Goal: Task Accomplishment & Management: Complete application form

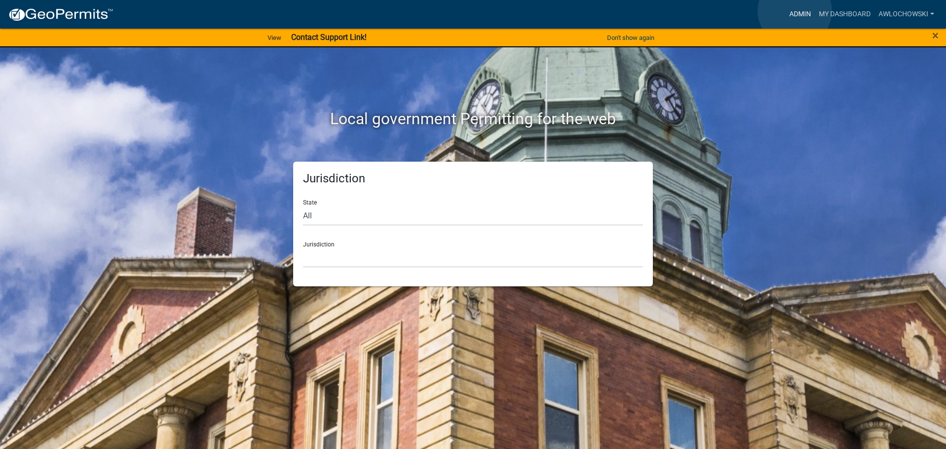
click at [795, 11] on link "Admin" at bounding box center [800, 14] width 30 height 19
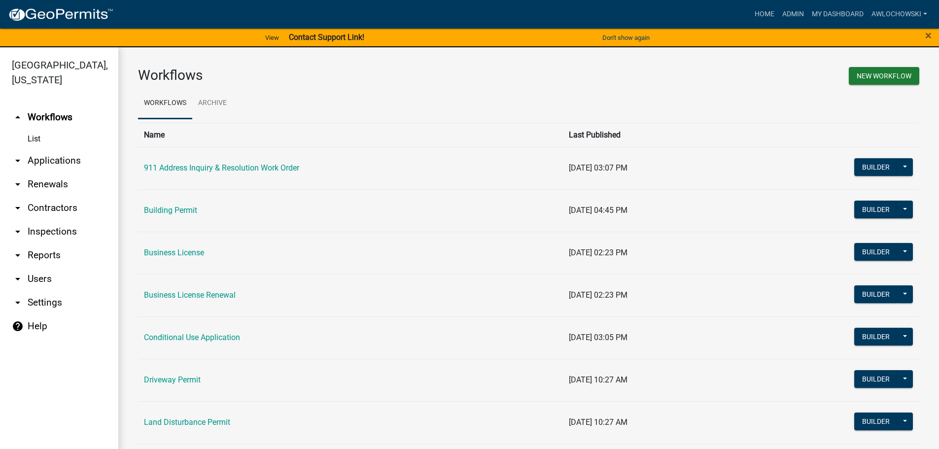
click at [55, 161] on link "arrow_drop_down Applications" at bounding box center [59, 161] width 118 height 24
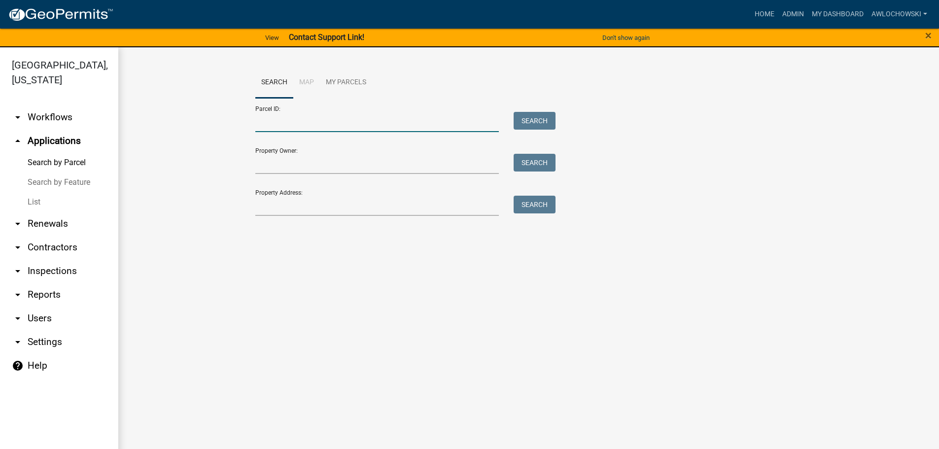
click at [262, 120] on input "Parcel ID:" at bounding box center [377, 122] width 244 height 20
type input "3035B 012 A"
click at [533, 113] on button "Search" at bounding box center [534, 121] width 42 height 18
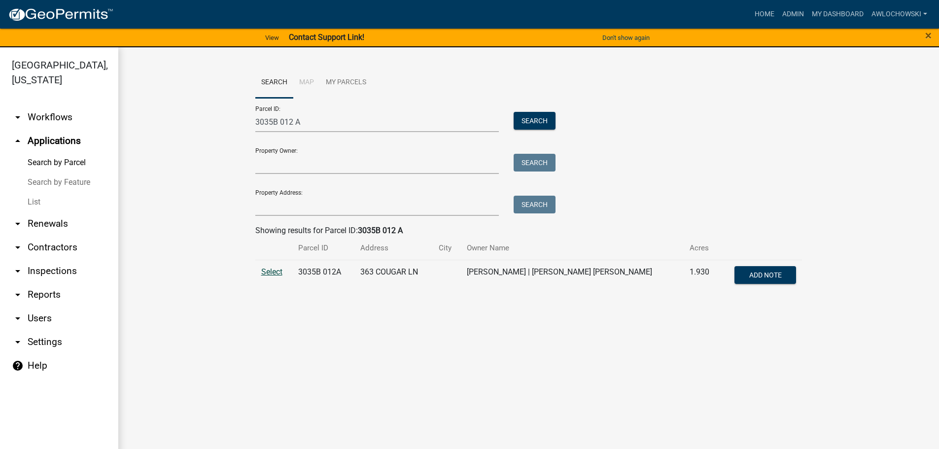
click at [269, 268] on span "Select" at bounding box center [271, 271] width 21 height 9
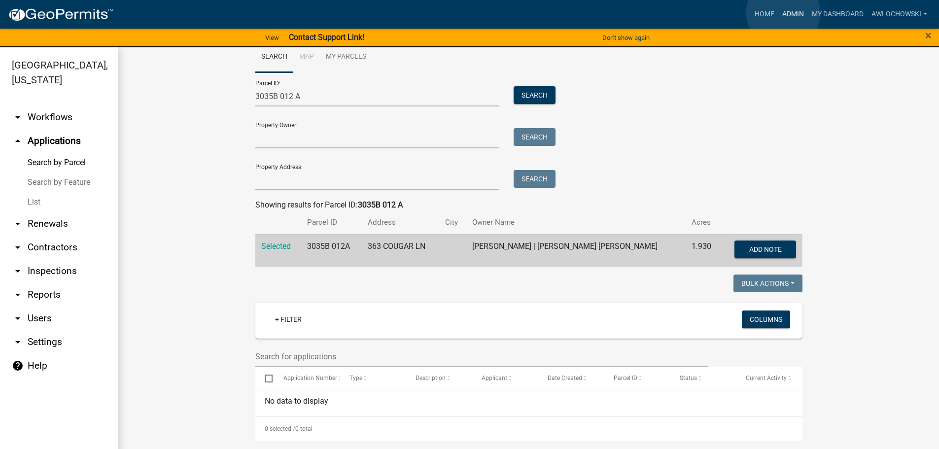
click at [783, 12] on link "Admin" at bounding box center [793, 14] width 30 height 19
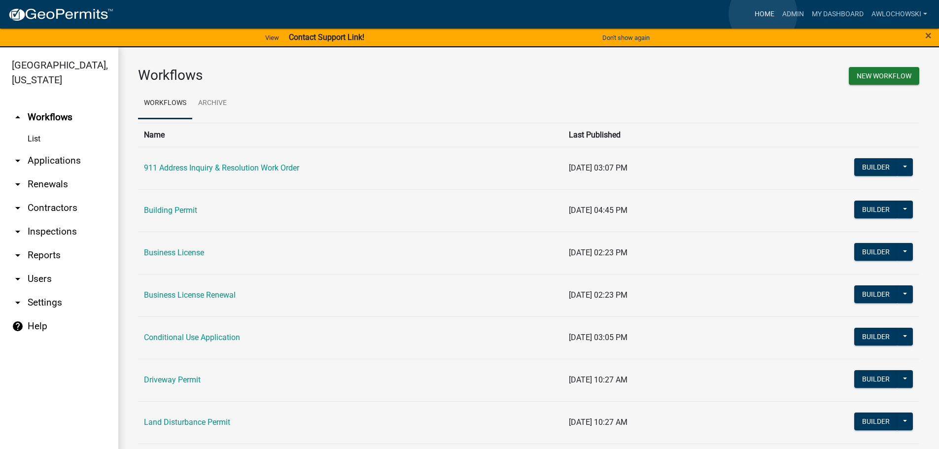
click at [763, 14] on link "Home" at bounding box center [764, 14] width 28 height 19
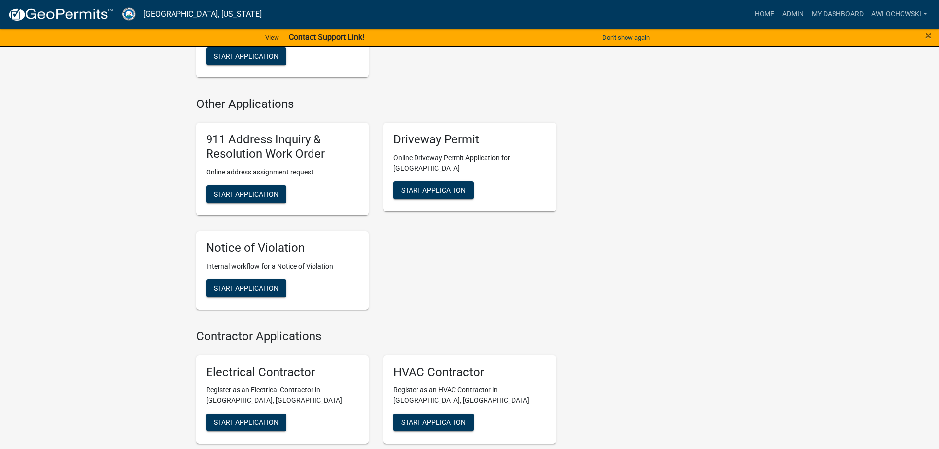
scroll to position [887, 0]
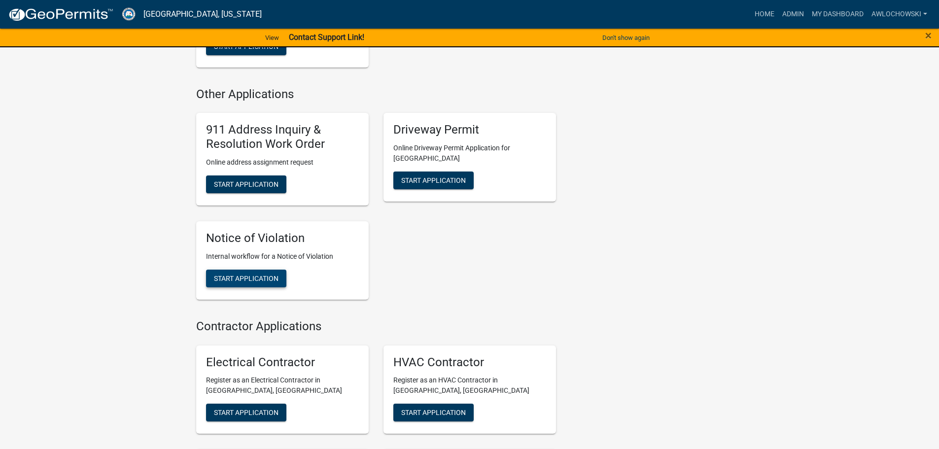
click at [257, 276] on span "Start Application" at bounding box center [246, 278] width 65 height 8
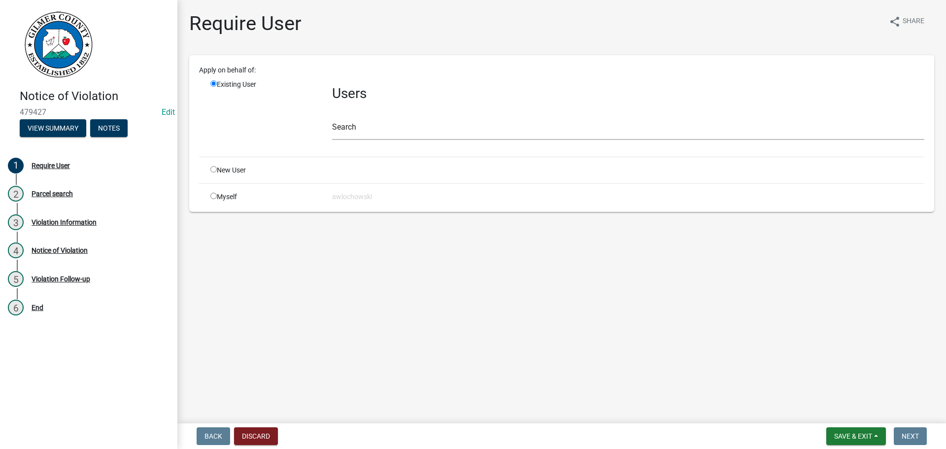
click at [212, 195] on input "radio" at bounding box center [213, 196] width 6 height 6
radio input "true"
radio input "false"
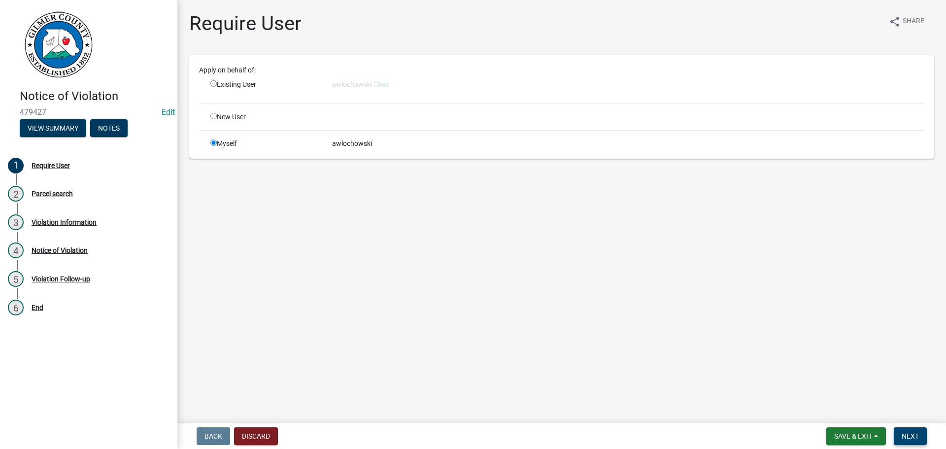
click at [907, 433] on span "Next" at bounding box center [910, 436] width 17 height 8
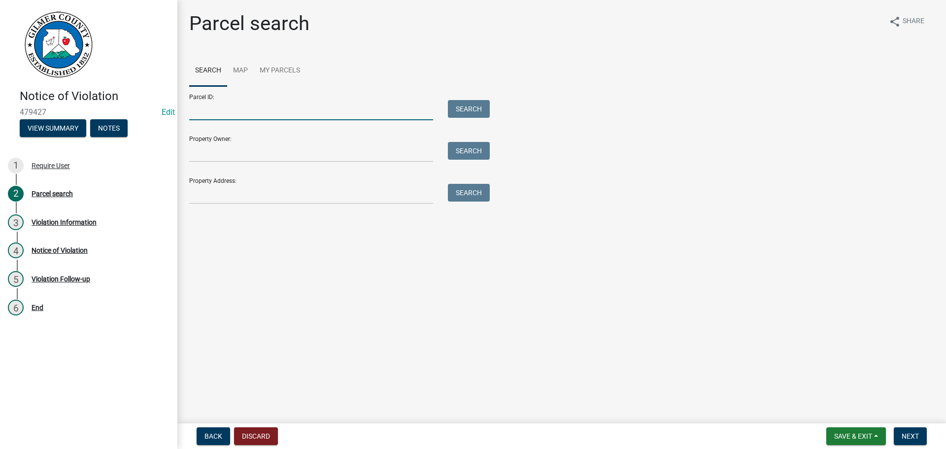
click at [210, 116] on input "Parcel ID:" at bounding box center [311, 110] width 244 height 20
type input "3035B 012A"
click at [459, 108] on button "Search" at bounding box center [469, 109] width 42 height 18
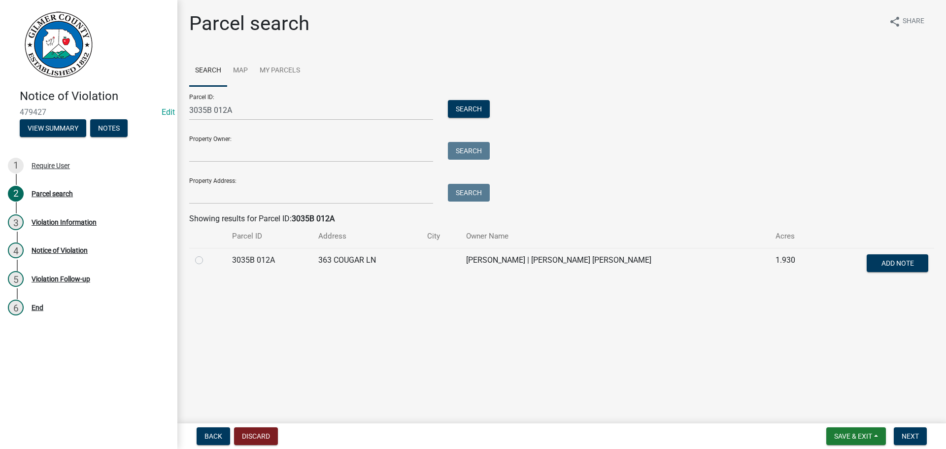
click at [207, 254] on label at bounding box center [207, 254] width 0 height 0
click at [207, 260] on 012A "radio" at bounding box center [210, 257] width 6 height 6
radio 012A "true"
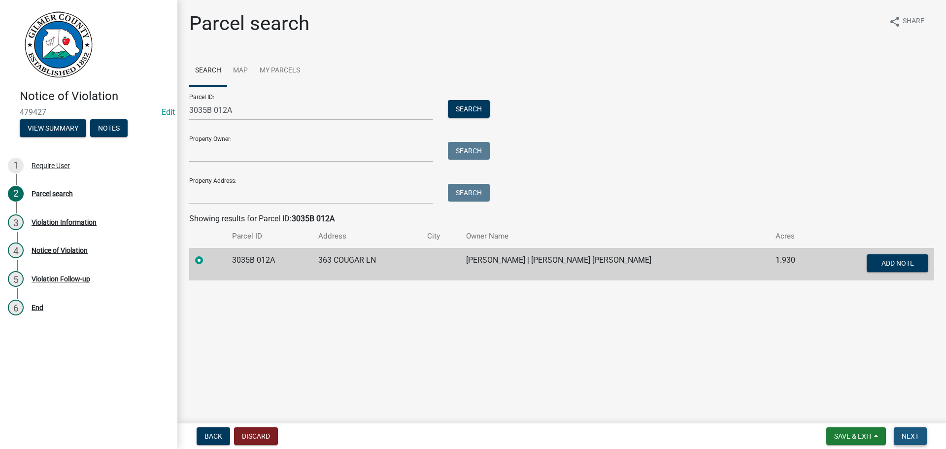
click at [907, 434] on span "Next" at bounding box center [910, 436] width 17 height 8
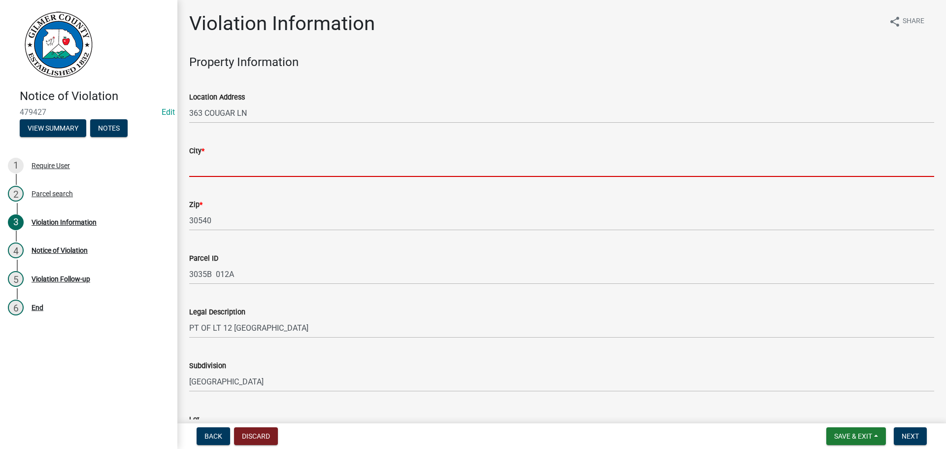
click at [223, 168] on input "City *" at bounding box center [561, 167] width 745 height 20
type input "Ellijay"
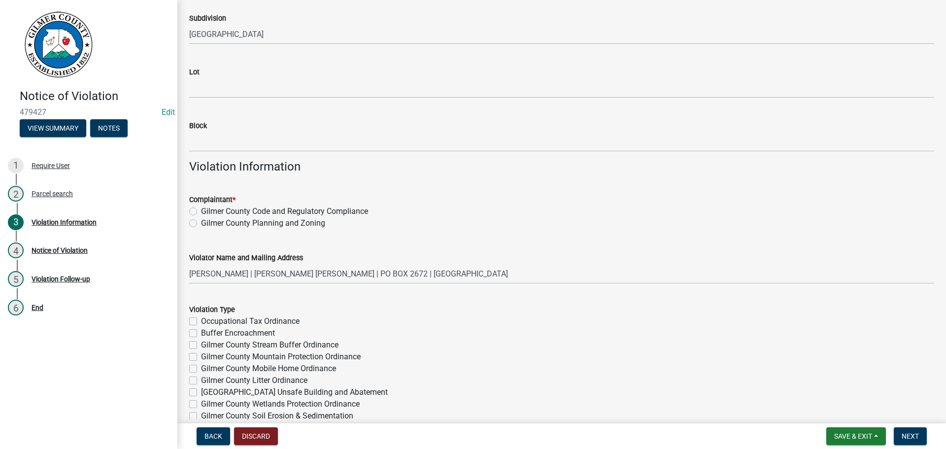
scroll to position [443, 0]
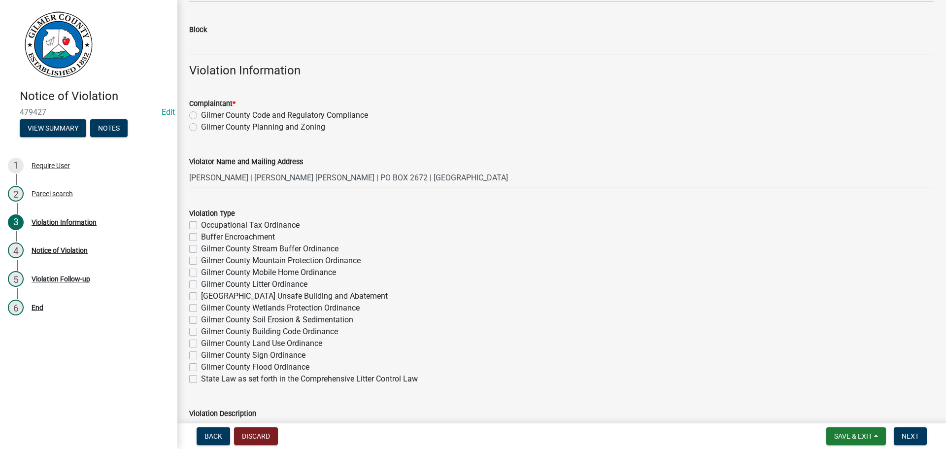
click at [201, 114] on label "Gilmer County Code and Regulatory Compliance" at bounding box center [284, 115] width 167 height 12
click at [201, 114] on input "Gilmer County Code and Regulatory Compliance" at bounding box center [204, 112] width 6 height 6
radio input "true"
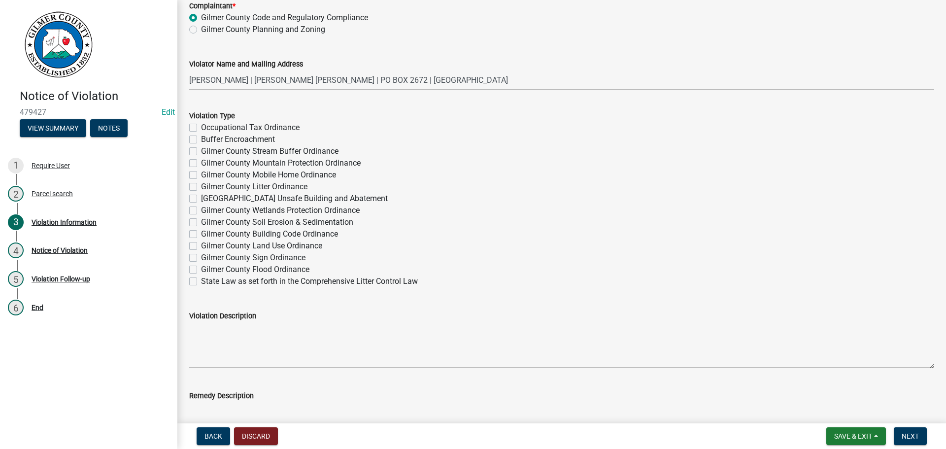
scroll to position [542, 0]
click at [201, 183] on label "Gilmer County Litter Ordinance" at bounding box center [254, 186] width 106 height 12
click at [201, 183] on input "Gilmer County Litter Ordinance" at bounding box center [204, 183] width 6 height 6
checkbox input "true"
checkbox input "false"
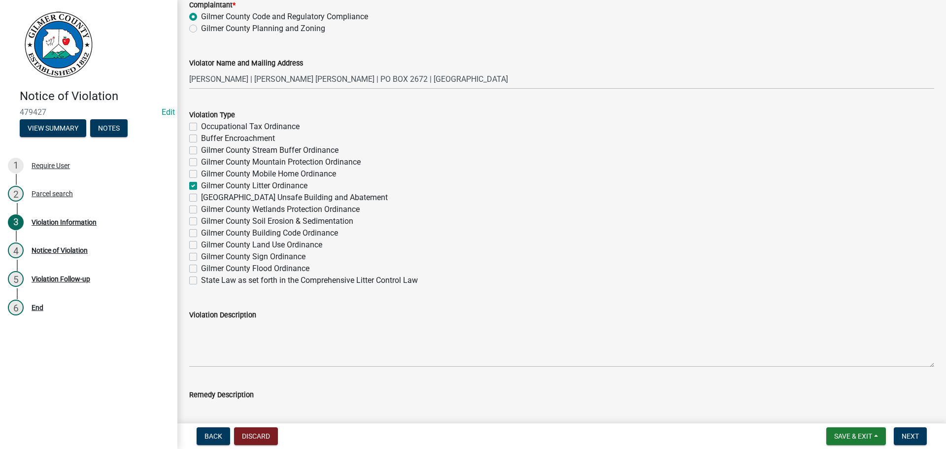
checkbox input "false"
checkbox input "true"
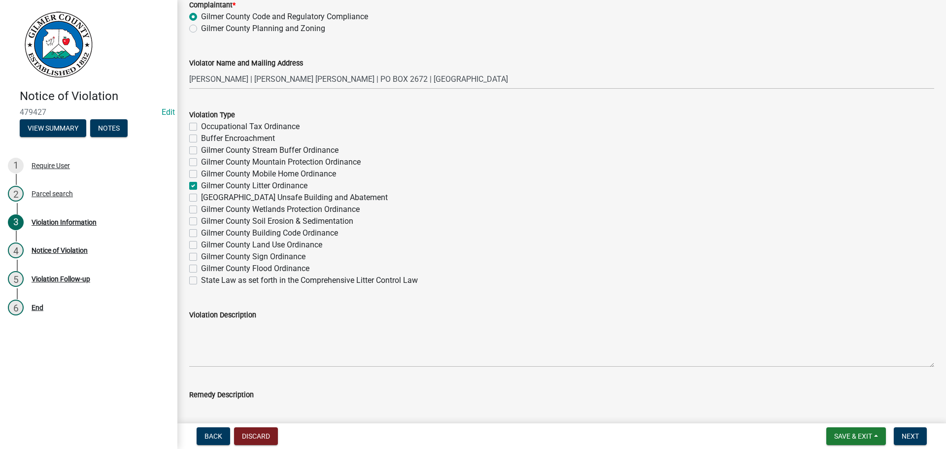
checkbox input "false"
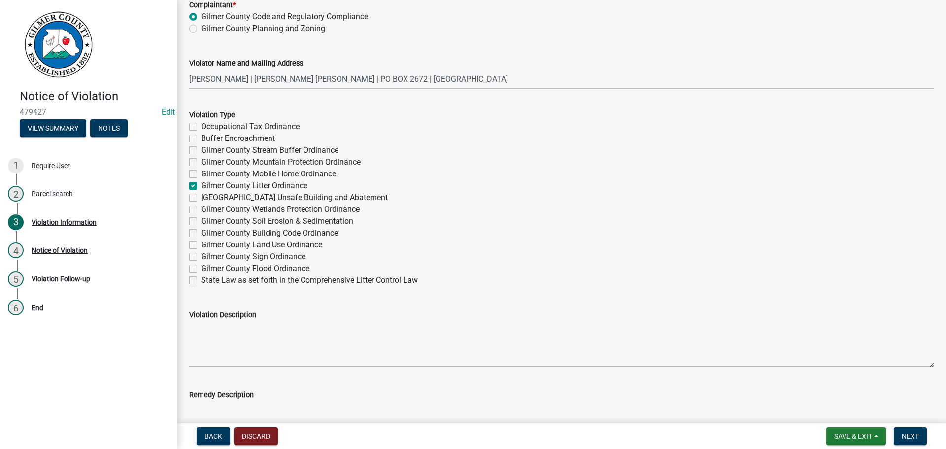
checkbox input "false"
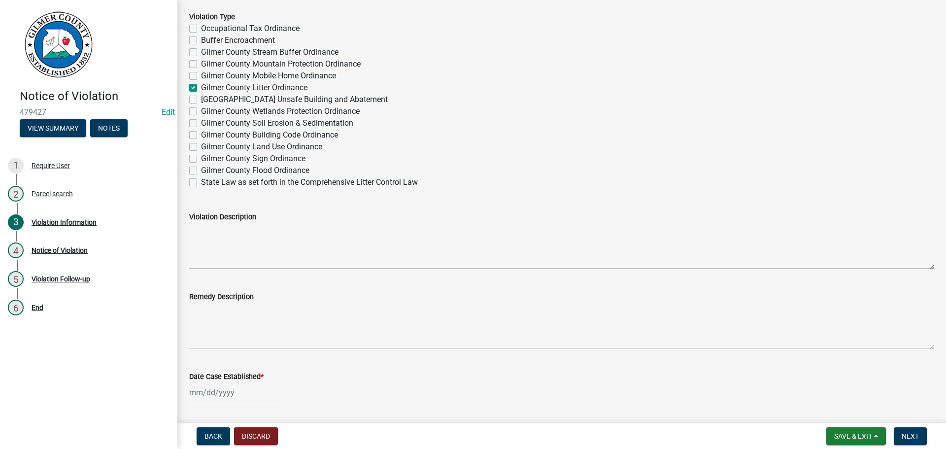
scroll to position [640, 0]
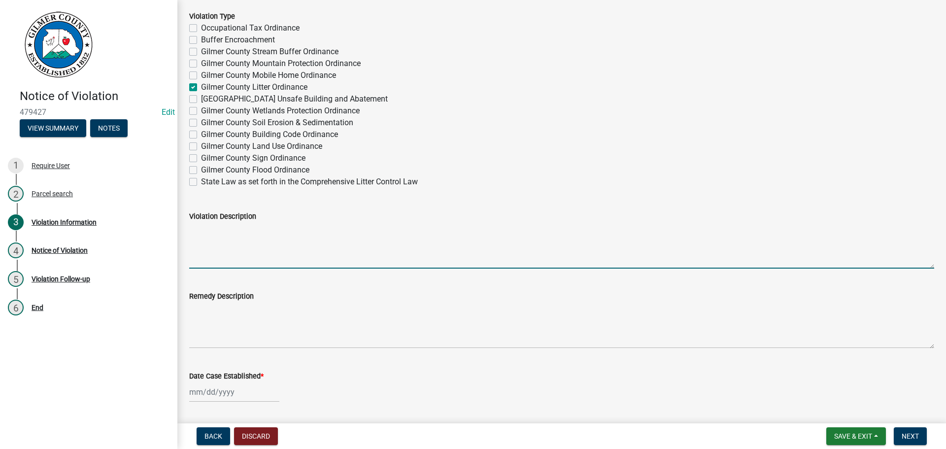
click at [195, 227] on textarea "Violation Description" at bounding box center [561, 245] width 745 height 46
type textarea "J"
type textarea "Trash on drive, junk car"
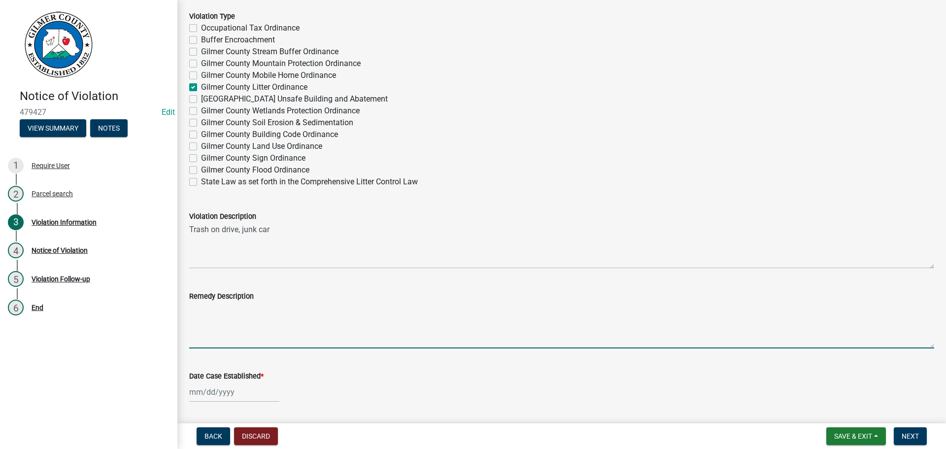
click at [195, 307] on textarea "Remedy Description" at bounding box center [561, 325] width 745 height 46
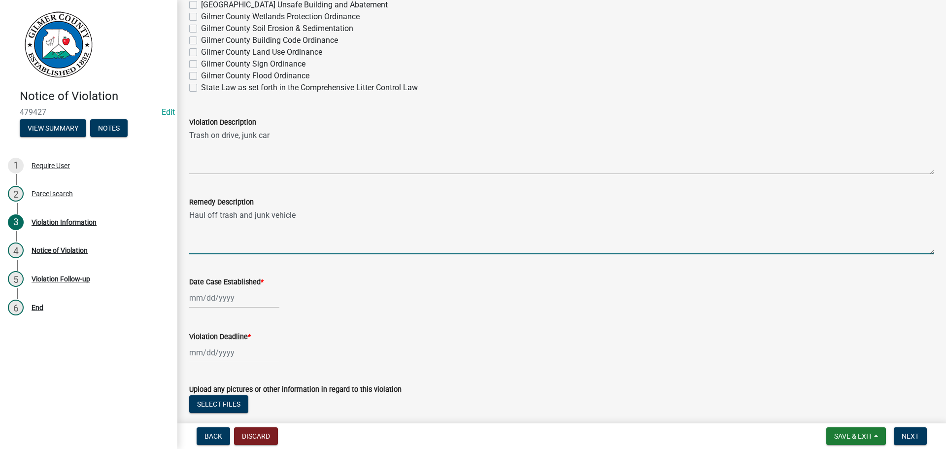
scroll to position [739, 0]
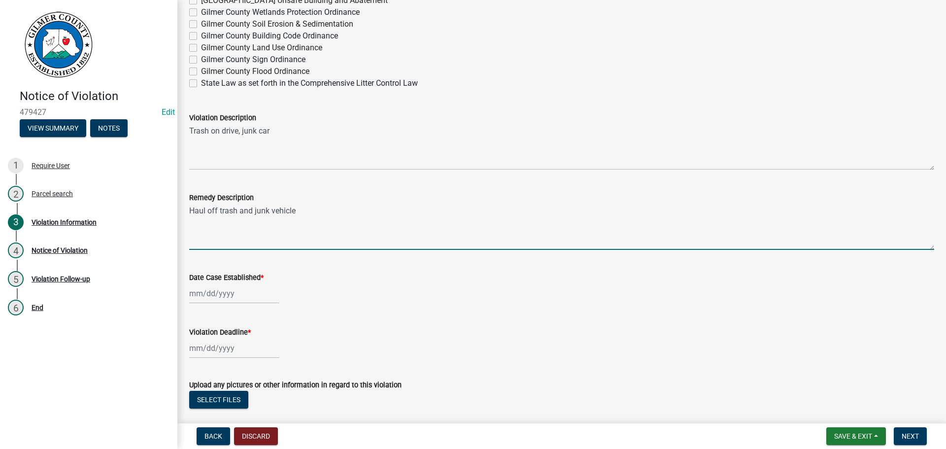
type textarea "Haul off trash and junk vehicle"
select select "9"
select select "2025"
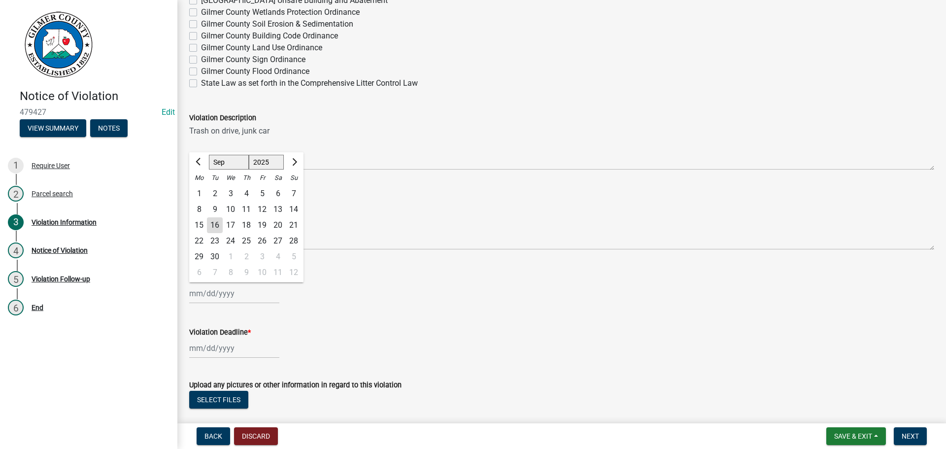
click at [213, 292] on div "[PERSON_NAME] Feb Mar Apr [PERSON_NAME][DATE] Oct Nov [DATE] 1526 1527 1528 152…" at bounding box center [234, 293] width 90 height 20
click at [217, 224] on div "16" at bounding box center [215, 225] width 16 height 16
type input "[DATE]"
select select "9"
select select "2025"
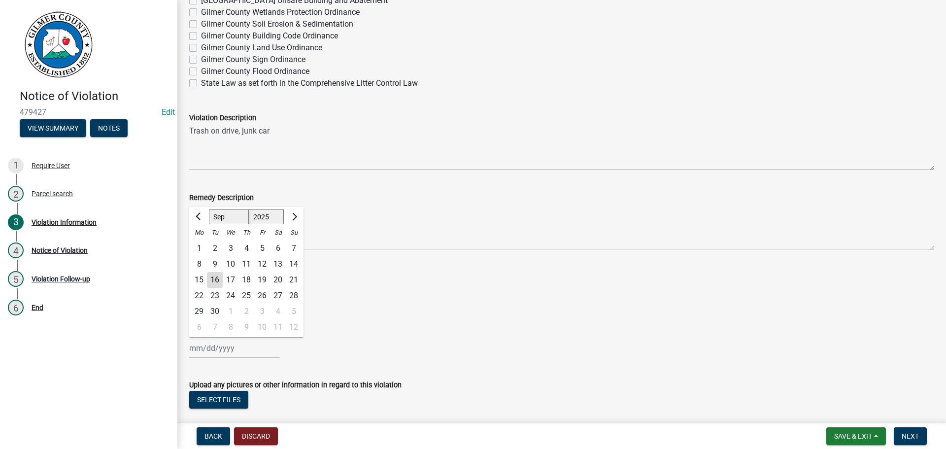
click at [200, 349] on div "[PERSON_NAME] Feb Mar Apr [PERSON_NAME][DATE] Oct Nov [DATE] 1526 1527 1528 152…" at bounding box center [234, 348] width 90 height 20
click at [241, 217] on select "Jan Feb Mar Apr May Jun [DATE] Aug Sep Oct Nov Dec" at bounding box center [229, 216] width 40 height 15
select select "10"
click at [209, 209] on select "Jan Feb Mar Apr May Jun [DATE] Aug Sep Oct Nov Dec" at bounding box center [229, 216] width 40 height 15
click at [244, 277] on div "16" at bounding box center [246, 280] width 16 height 16
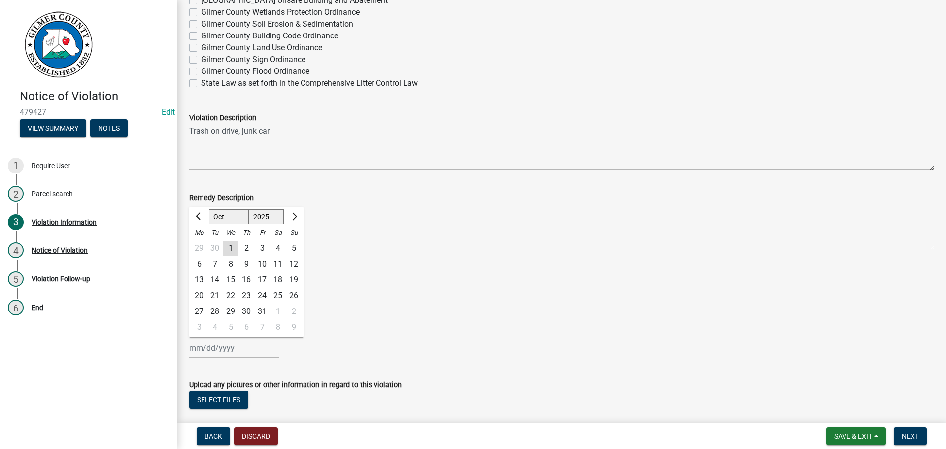
type input "[DATE]"
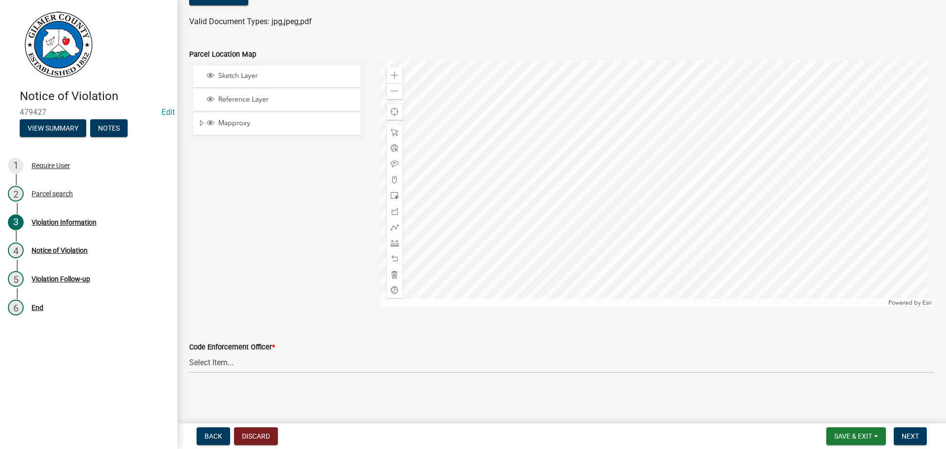
scroll to position [1143, 0]
click at [223, 358] on select "Select Item... [PERSON_NAME] [PERSON_NAME] [PERSON_NAME] [PERSON_NAME] [PERSON_…" at bounding box center [561, 362] width 745 height 20
click at [189, 352] on select "Select Item... [PERSON_NAME] [PERSON_NAME] [PERSON_NAME] [PERSON_NAME] [PERSON_…" at bounding box center [561, 362] width 745 height 20
select select "f3ceb3fd-6d25-43c8-a8d6-5ddeb18f621b"
click at [914, 436] on span "Next" at bounding box center [910, 436] width 17 height 8
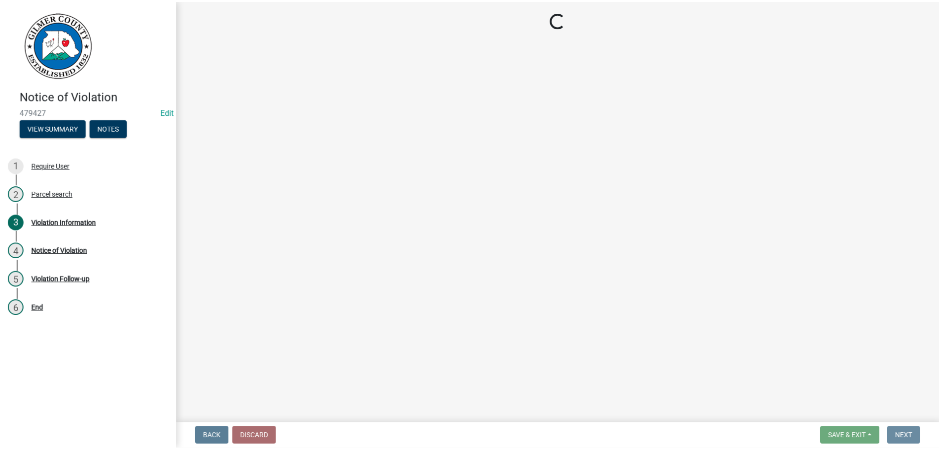
scroll to position [0, 0]
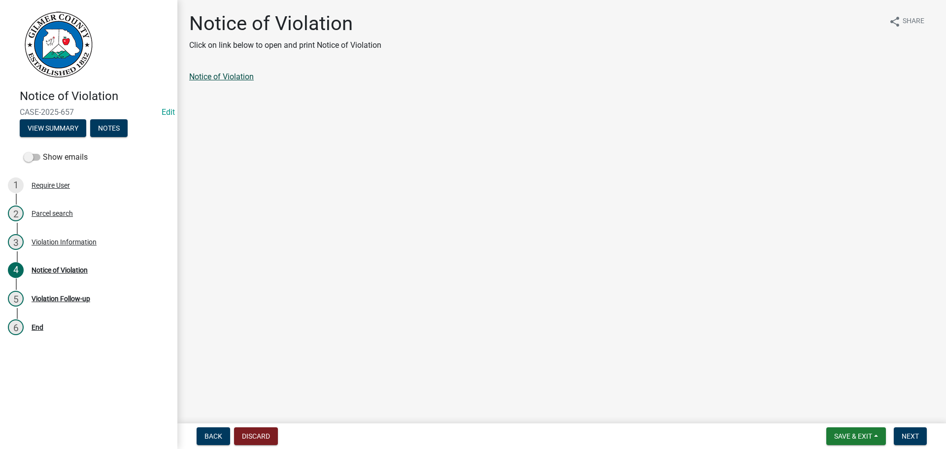
click at [233, 78] on link "Notice of Violation" at bounding box center [221, 76] width 65 height 9
click at [869, 430] on button "Save & Exit" at bounding box center [856, 436] width 60 height 18
click at [852, 406] on button "Save & Exit" at bounding box center [846, 411] width 79 height 24
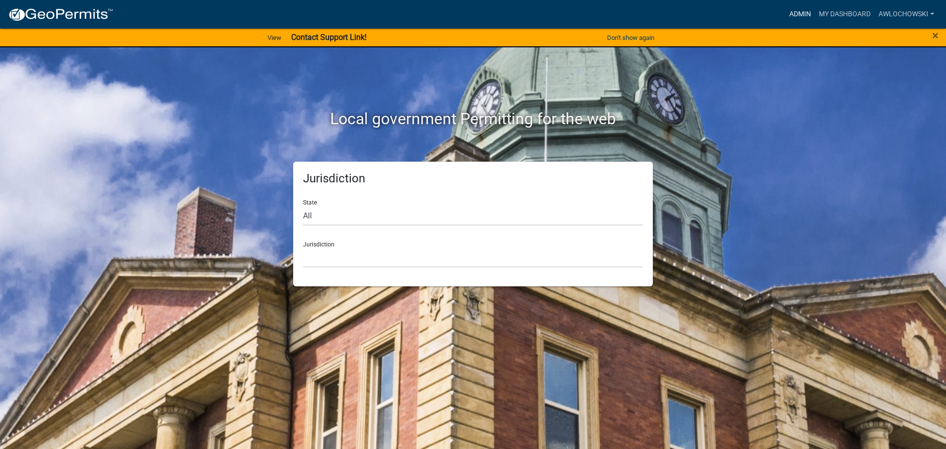
click at [799, 10] on link "Admin" at bounding box center [800, 14] width 30 height 19
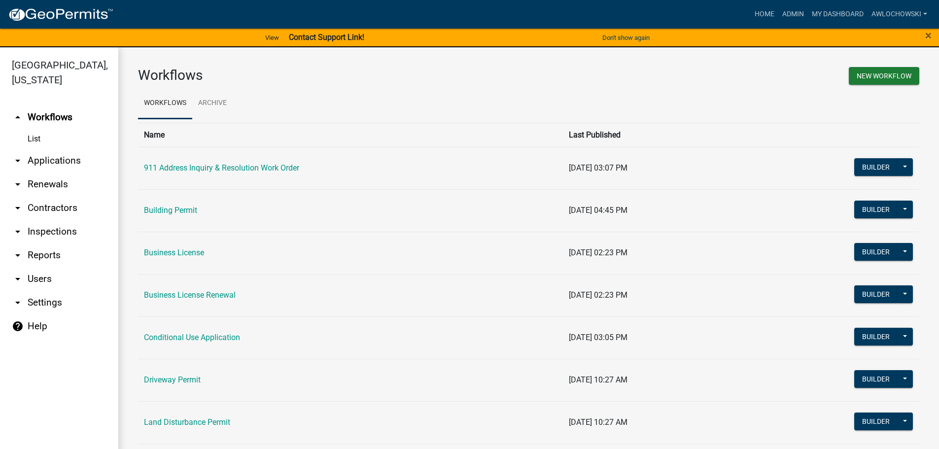
click at [50, 162] on link "arrow_drop_down Applications" at bounding box center [59, 161] width 118 height 24
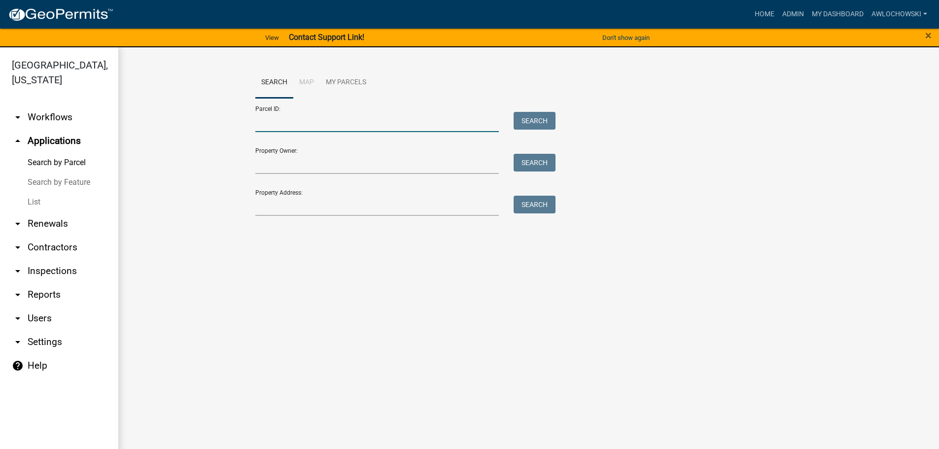
click at [260, 123] on input "Parcel ID:" at bounding box center [377, 122] width 244 height 20
type input "3034 028E"
click at [528, 119] on button "Search" at bounding box center [534, 121] width 42 height 18
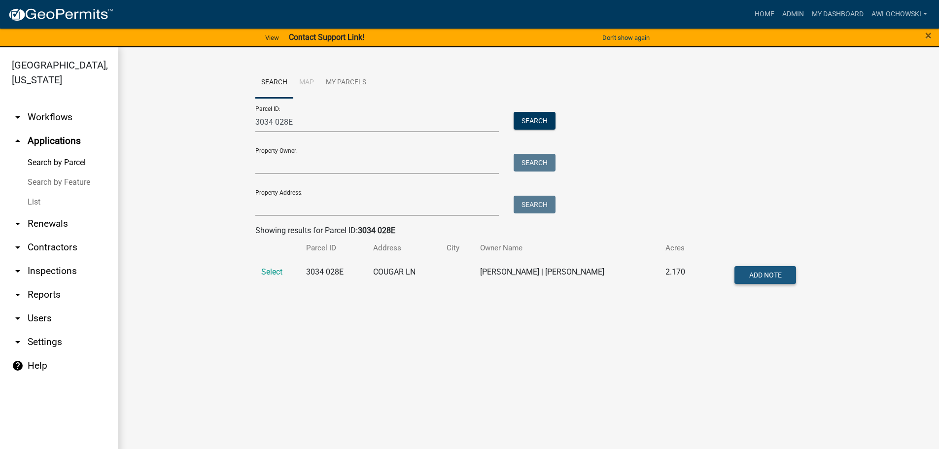
click at [756, 273] on span "Add Note" at bounding box center [765, 274] width 33 height 8
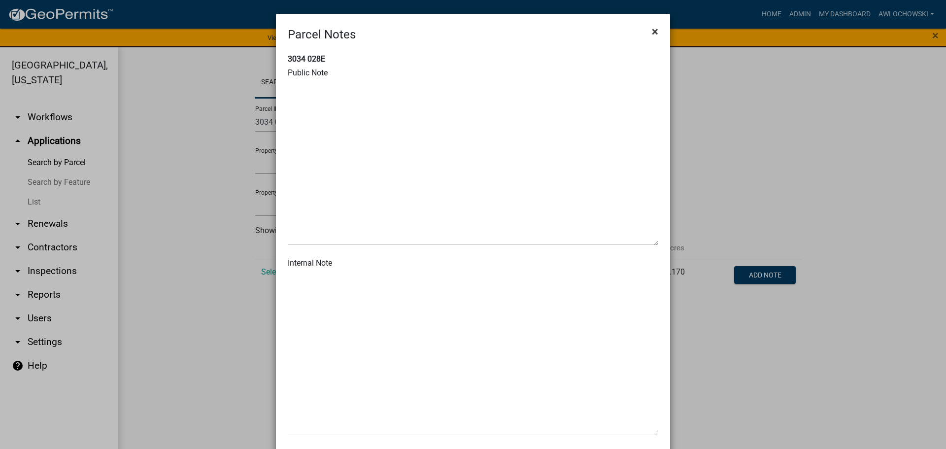
click at [652, 31] on span "×" at bounding box center [655, 32] width 6 height 14
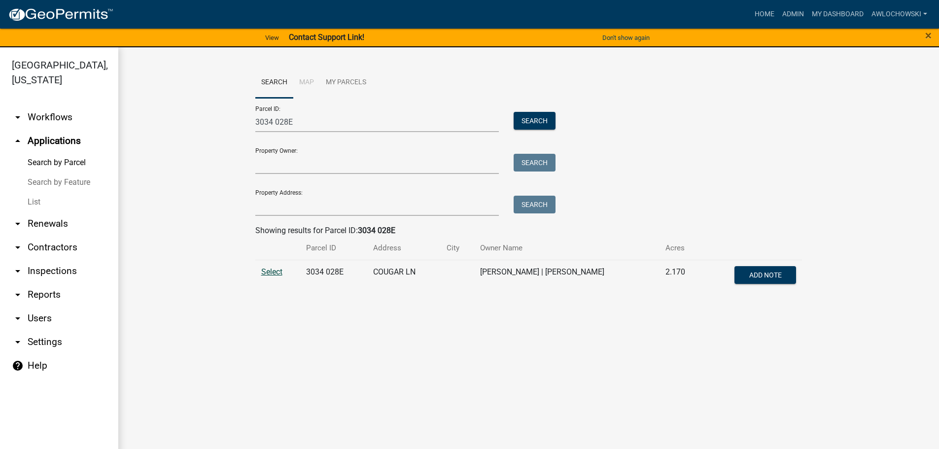
click at [276, 271] on span "Select" at bounding box center [271, 271] width 21 height 9
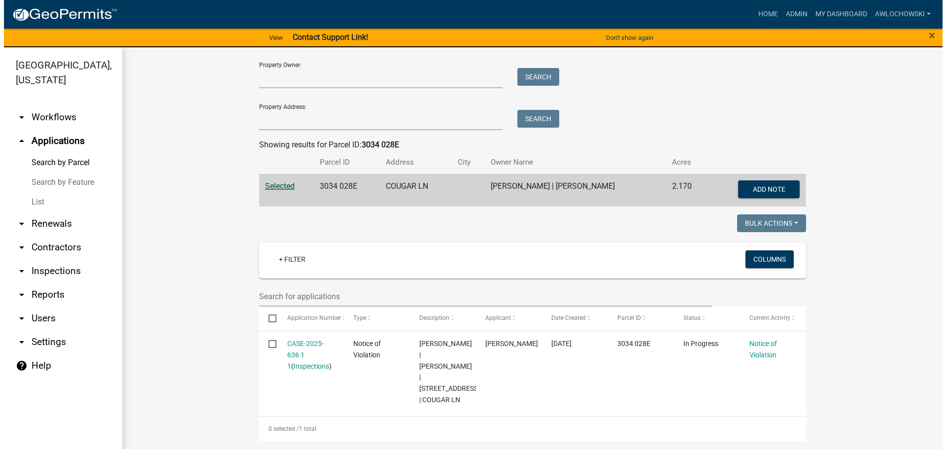
scroll to position [97, 0]
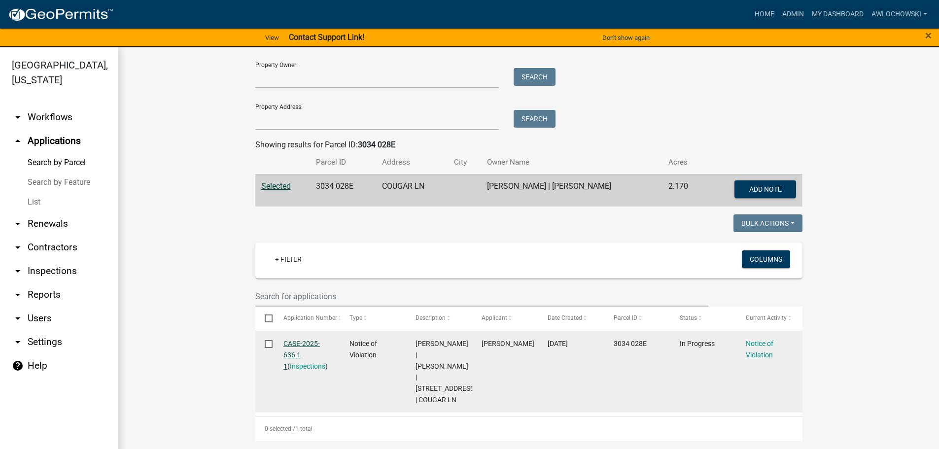
click at [304, 339] on link "CASE-2025-636 1 1" at bounding box center [301, 354] width 36 height 31
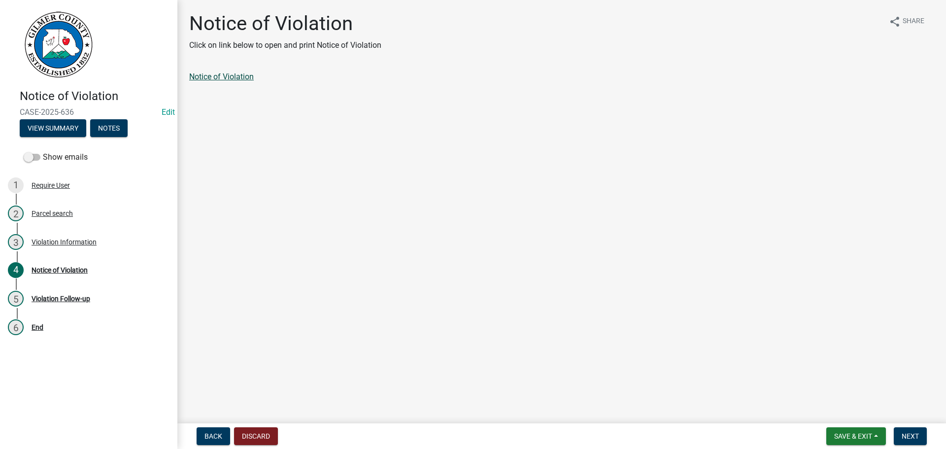
click at [247, 76] on link "Notice of Violation" at bounding box center [221, 76] width 65 height 9
click at [521, 101] on main "Notice of Violation Click on link below to open and print Notice of Violation s…" at bounding box center [561, 209] width 769 height 419
